Goal: Task Accomplishment & Management: Use online tool/utility

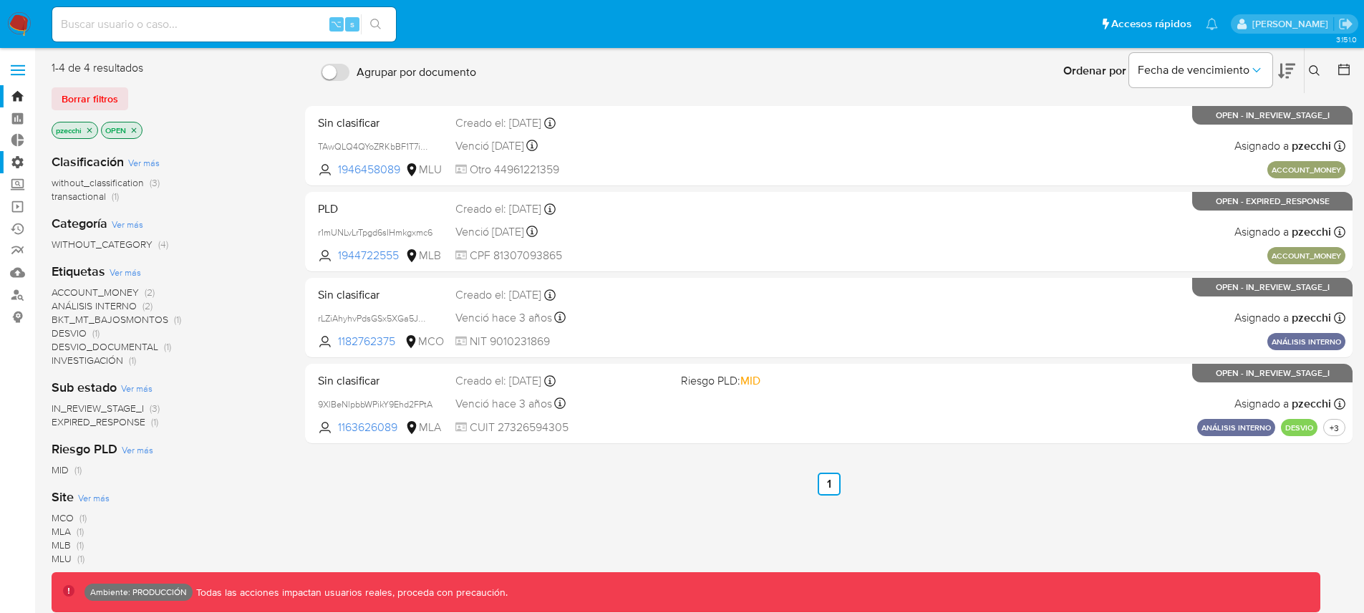
click at [16, 161] on label "Administración" at bounding box center [85, 162] width 170 height 22
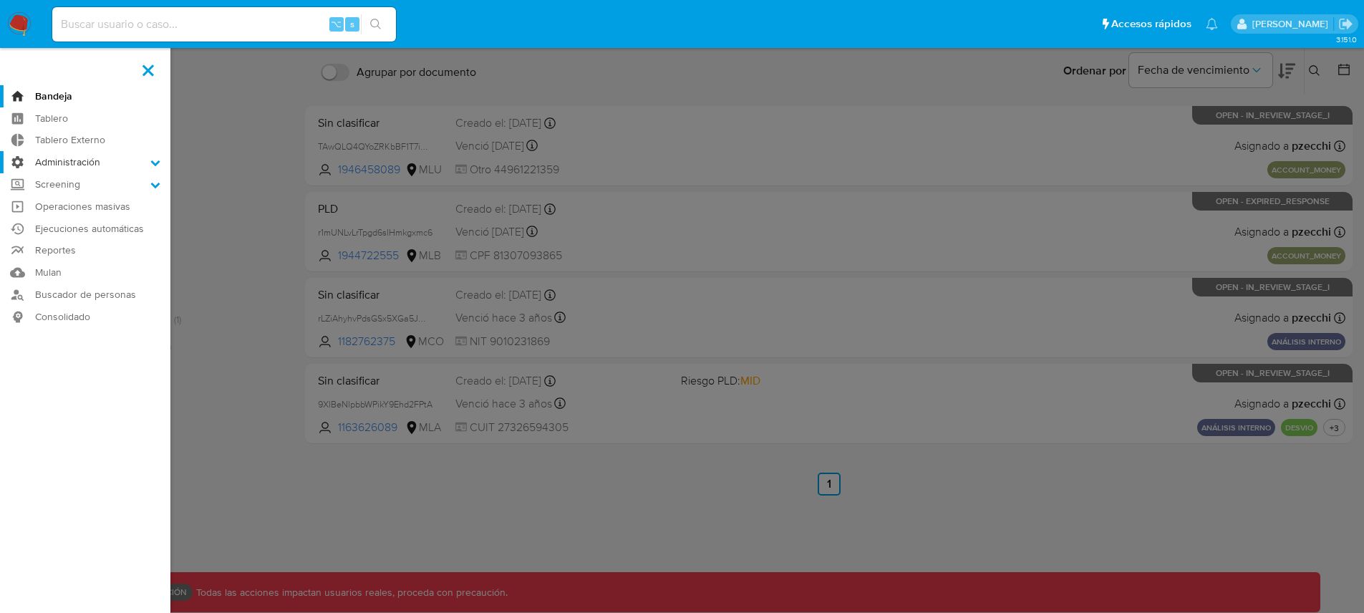
click at [0, 0] on input "Administración" at bounding box center [0, 0] width 0 height 0
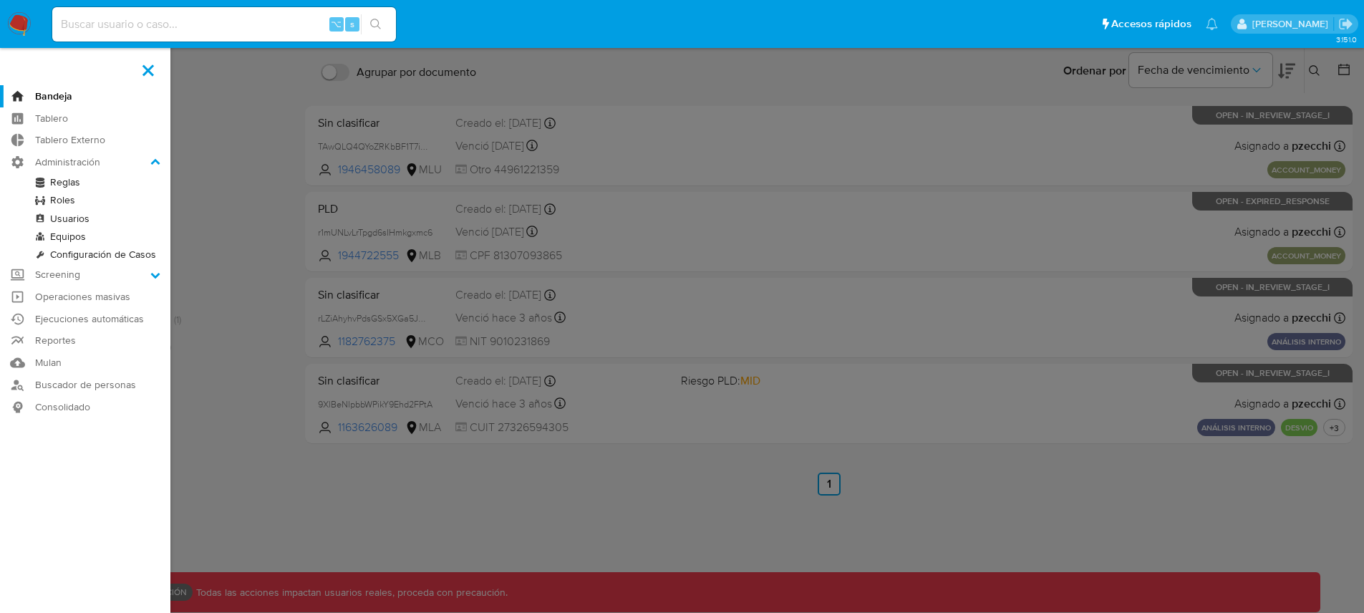
click at [54, 180] on link "Reglas" at bounding box center [85, 182] width 170 height 18
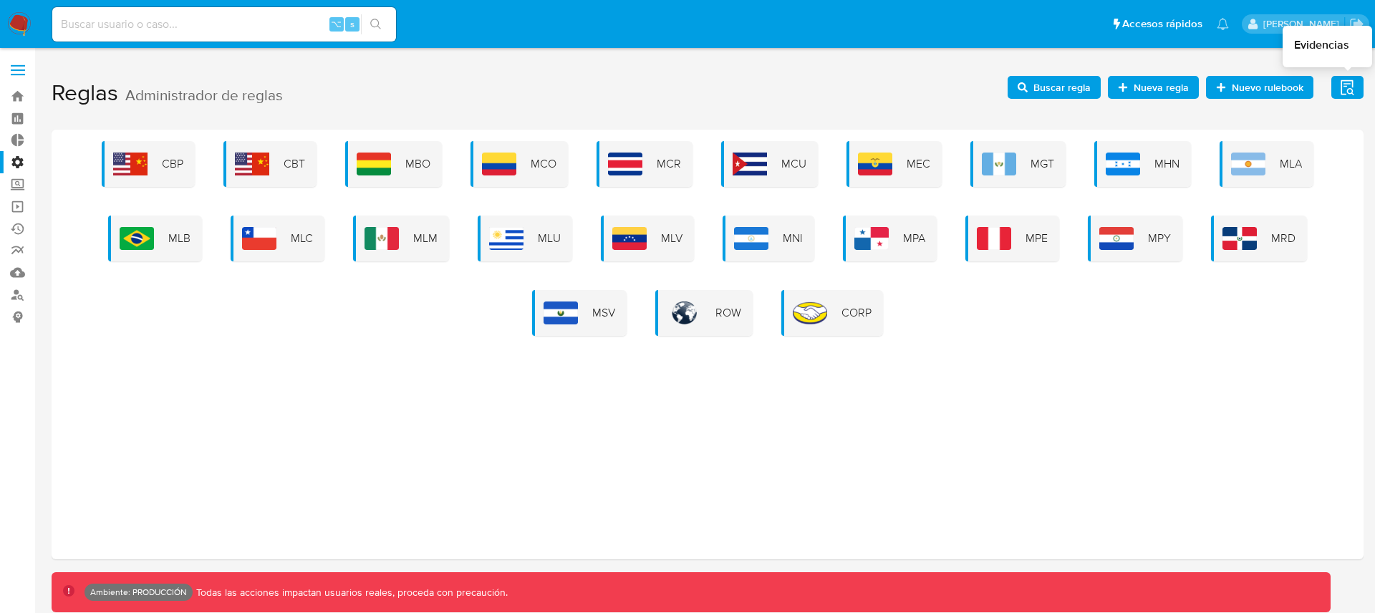
click at [1340, 91] on icon "button" at bounding box center [1348, 88] width 18 height 18
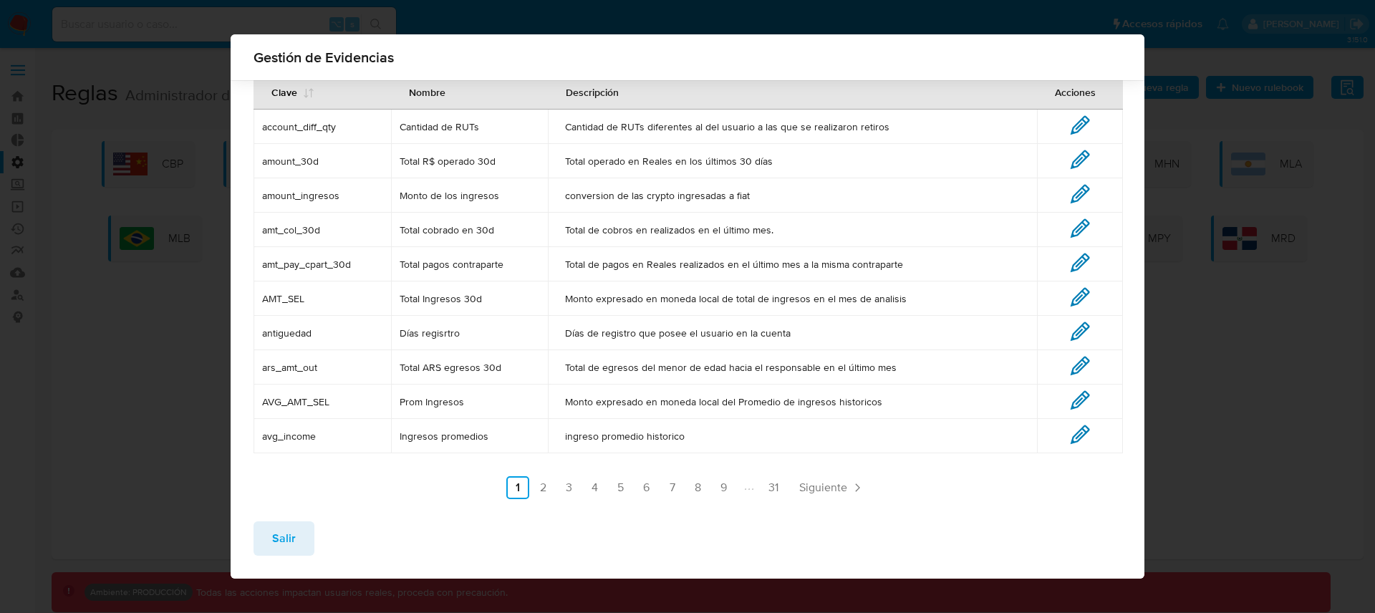
scroll to position [85, 0]
click at [669, 483] on link "7" at bounding box center [672, 487] width 23 height 23
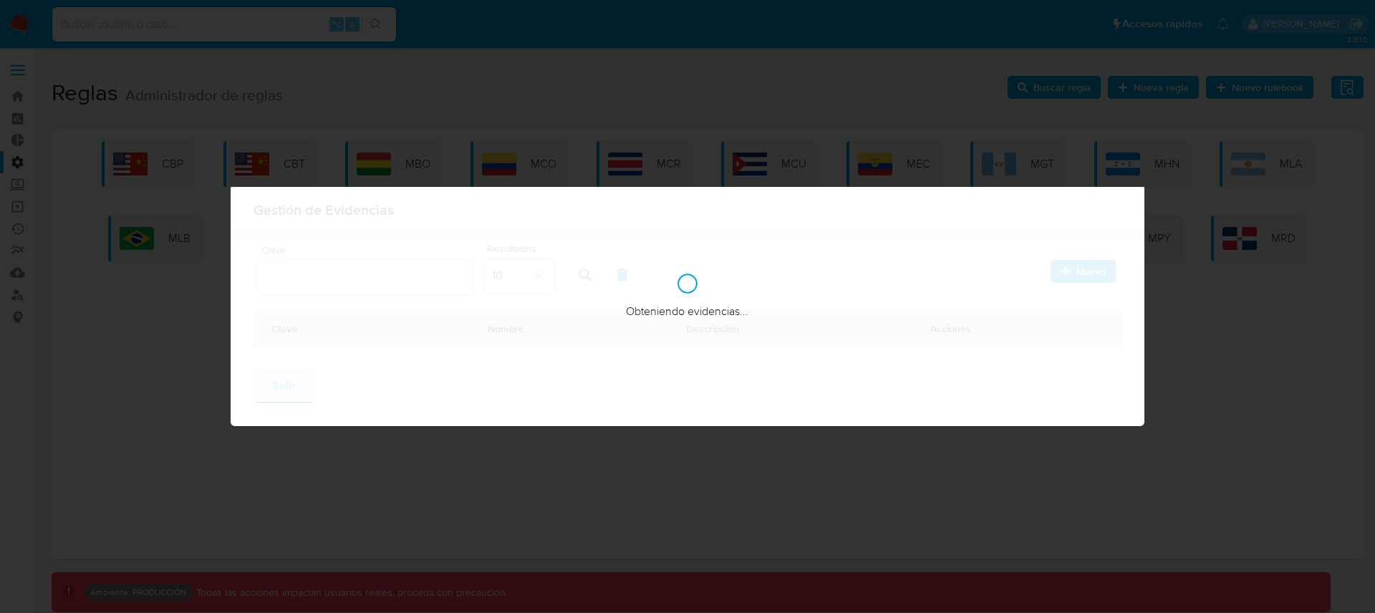
scroll to position [0, 0]
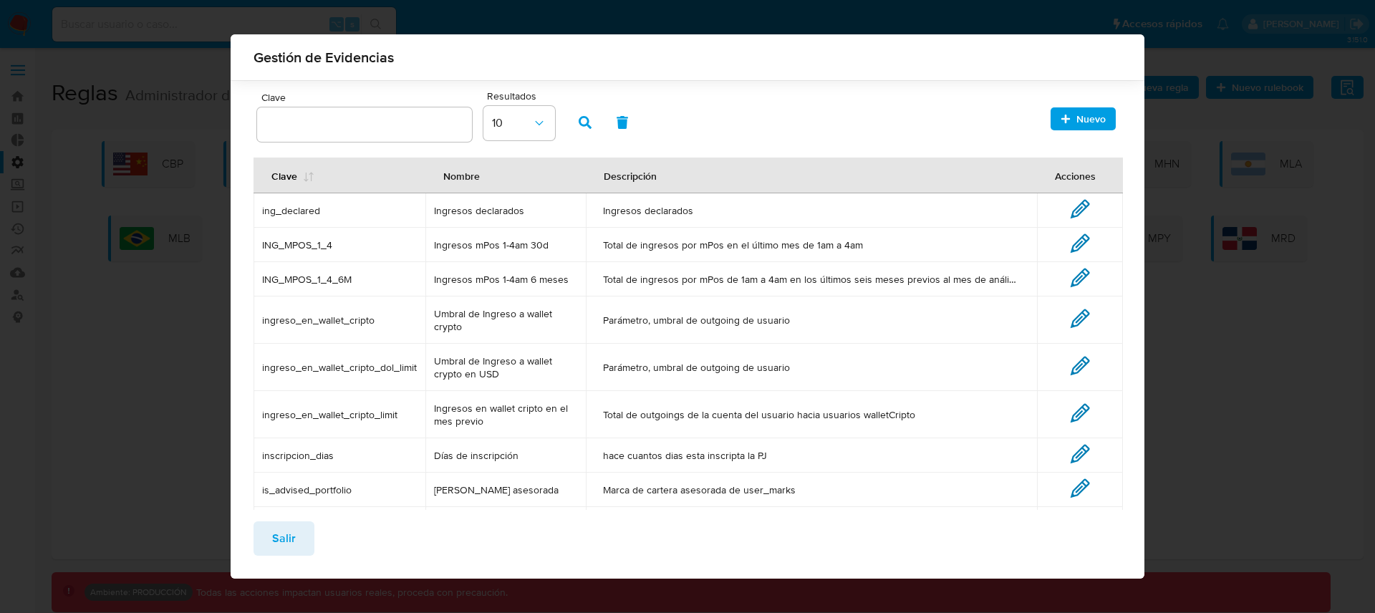
click at [324, 416] on span "ingreso_en_wallet_cripto_limit" at bounding box center [339, 414] width 155 height 13
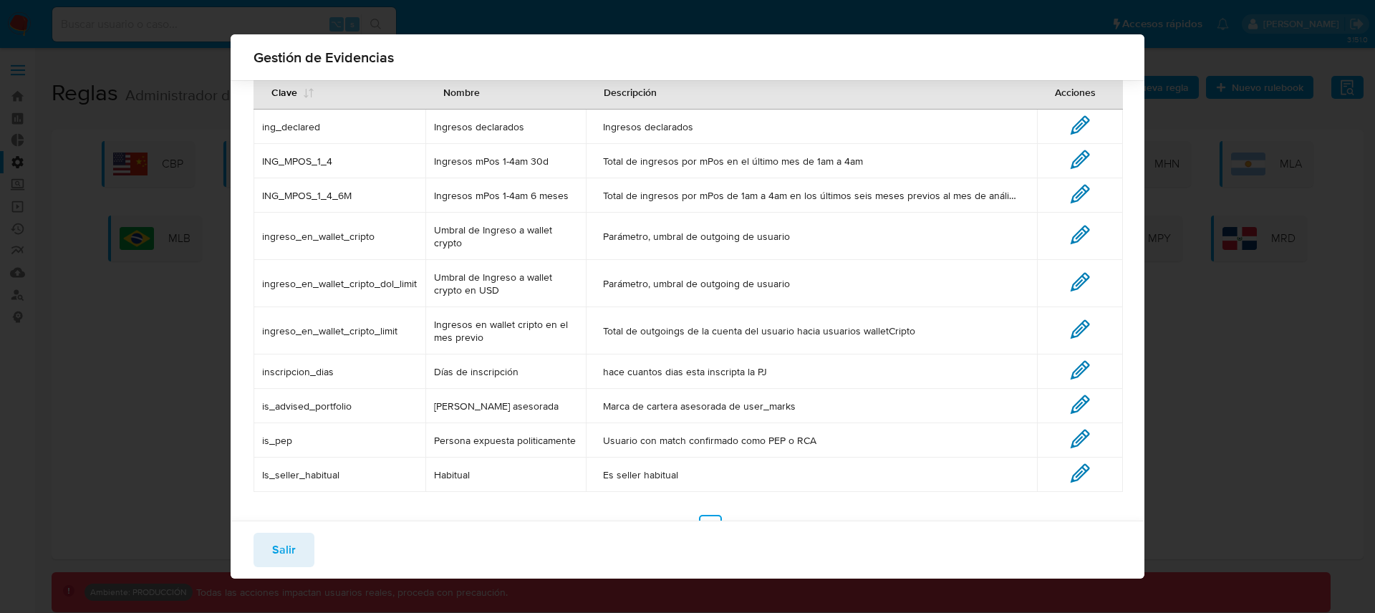
scroll to position [125, 0]
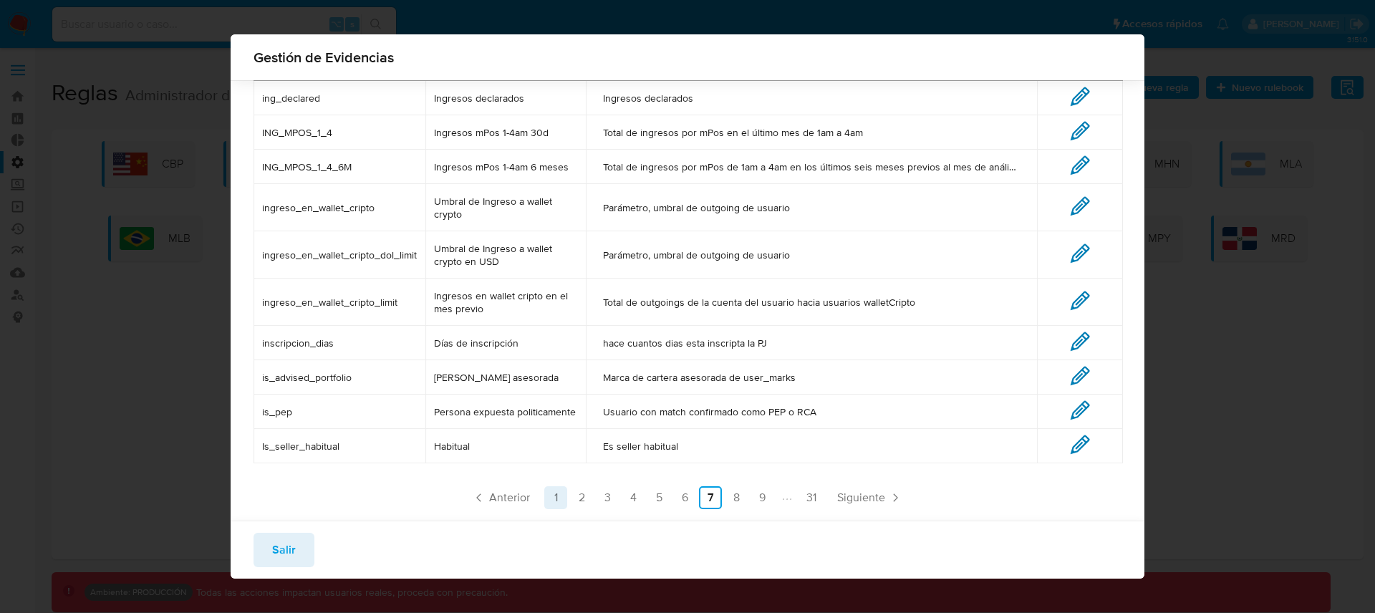
click at [550, 492] on link "1" at bounding box center [555, 497] width 23 height 23
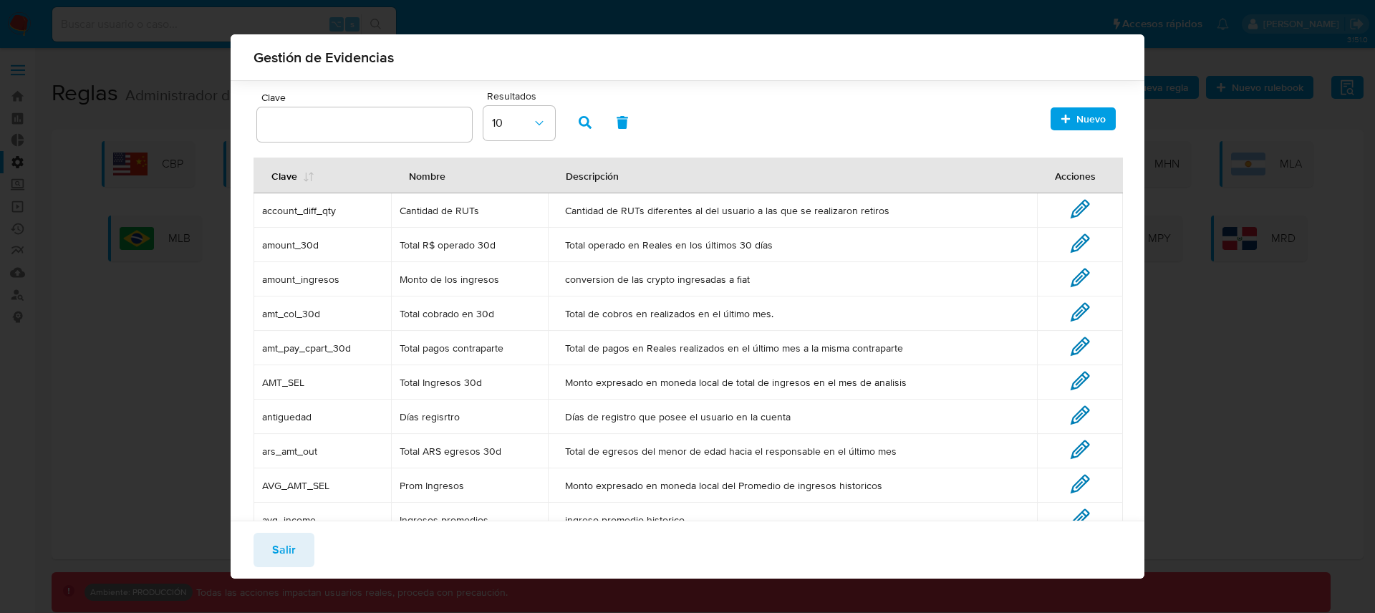
click at [351, 127] on input "text" at bounding box center [364, 124] width 215 height 19
paste input "ingreso_en_wallet_cripto_limit"
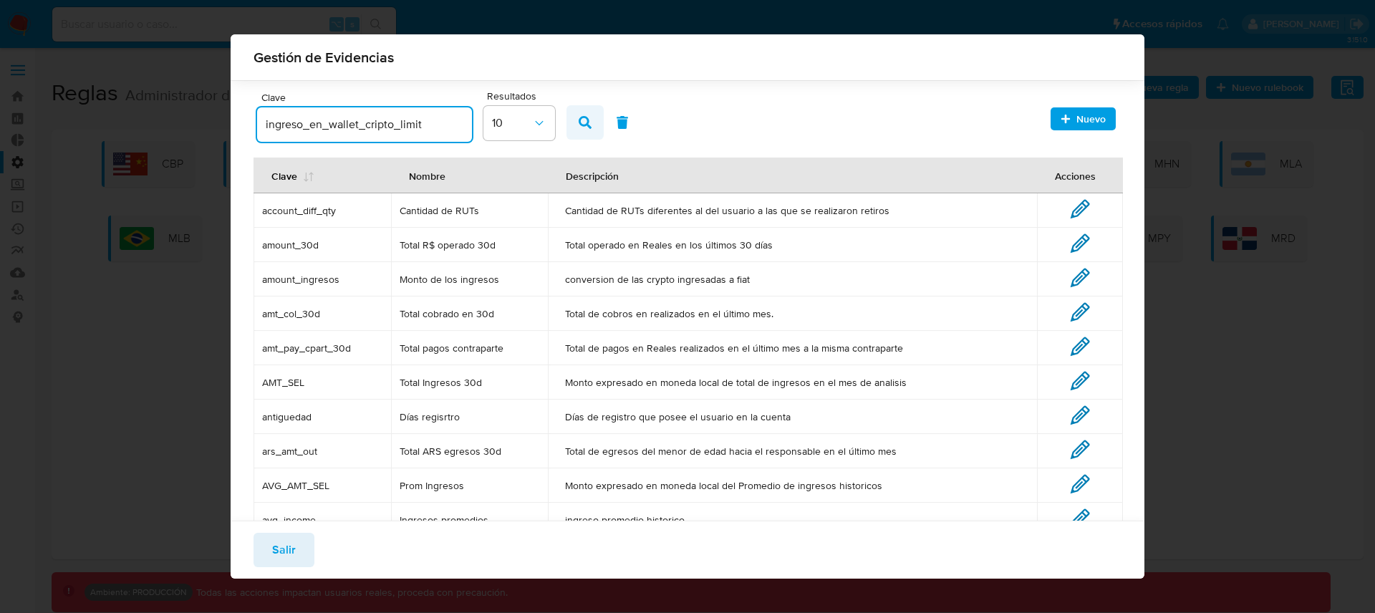
type input "ingreso_en_wallet_cripto_limit"
click at [596, 118] on button "button" at bounding box center [585, 122] width 37 height 34
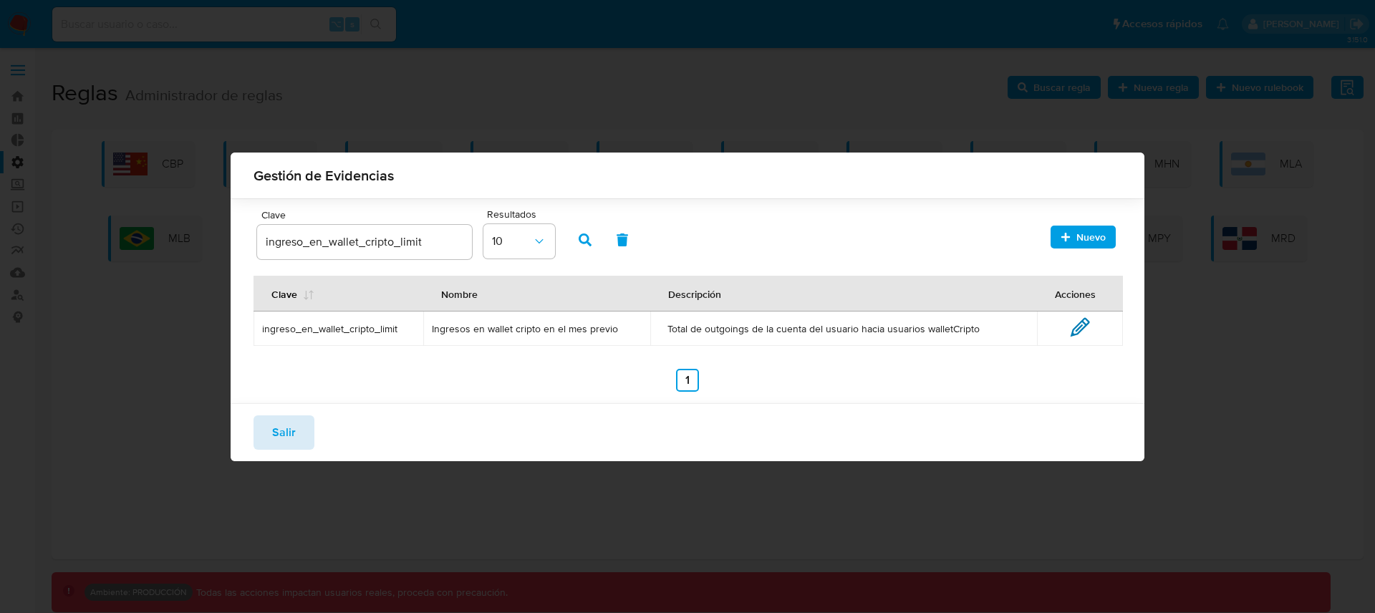
click at [296, 430] on button "Salir" at bounding box center [284, 432] width 61 height 34
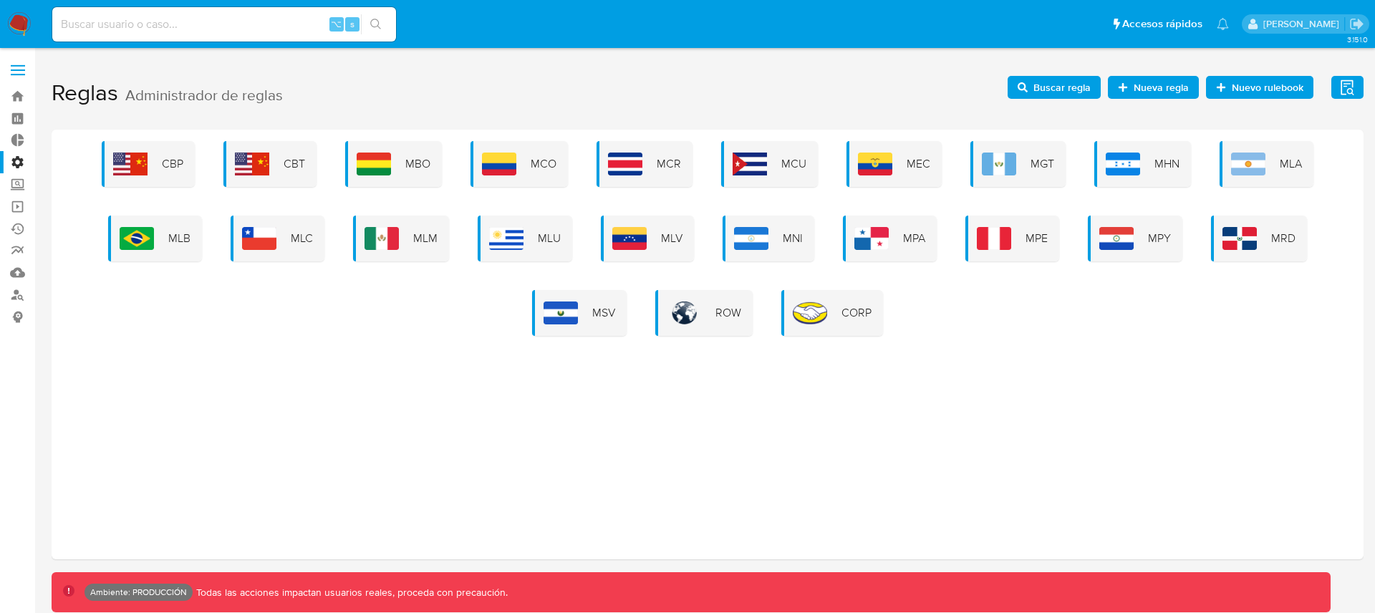
click at [516, 426] on div "CBP CBT MBO MCO MCR MCU MEC MGT MHN MLA MLB MLC MLM MLU MLV MNI MPA MPE MPY MRD…" at bounding box center [708, 345] width 1312 height 430
